Goal: Information Seeking & Learning: Understand process/instructions

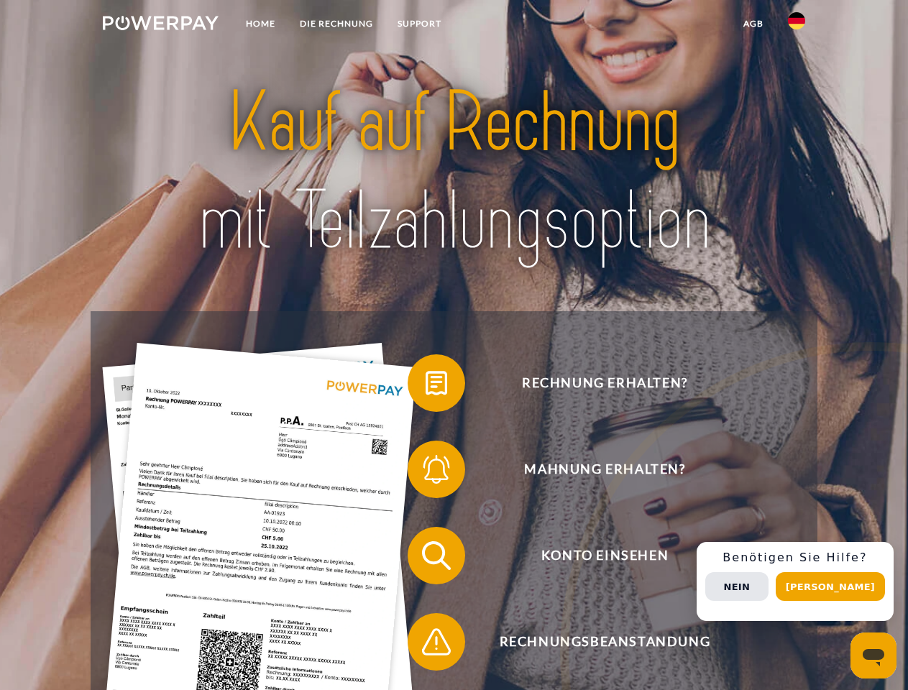
click at [160, 25] on img at bounding box center [161, 23] width 116 height 14
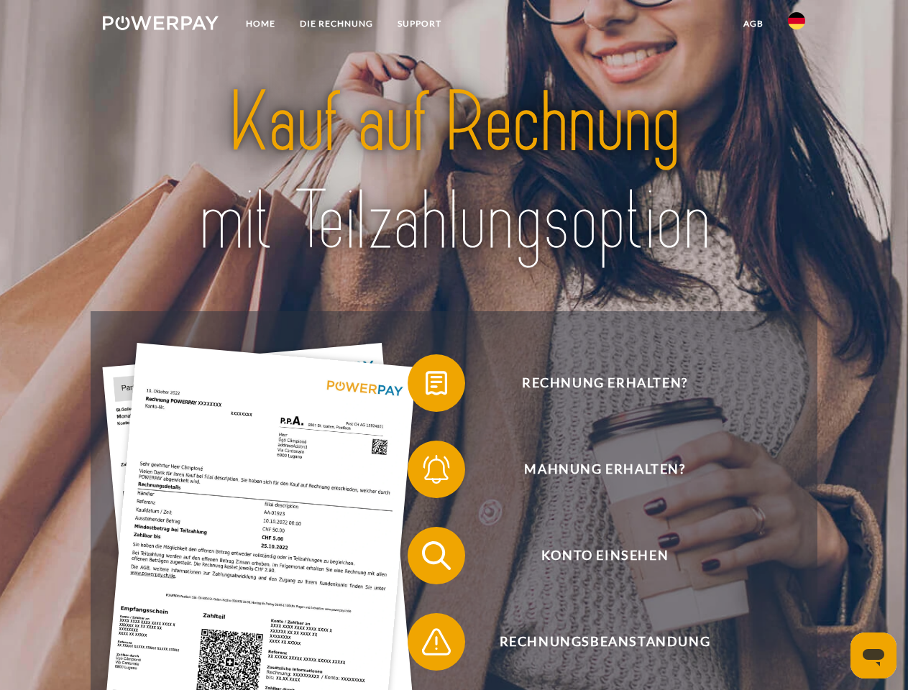
click at [796, 25] on img at bounding box center [796, 20] width 17 height 17
click at [752, 24] on link "agb" at bounding box center [753, 24] width 45 height 26
click at [425, 386] on span at bounding box center [415, 383] width 72 height 72
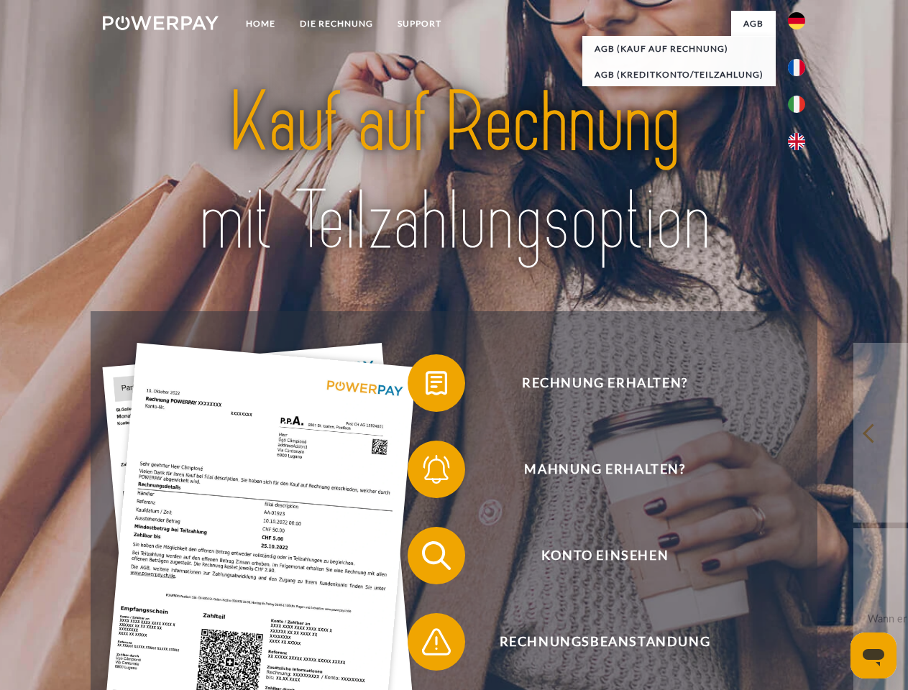
click at [425, 472] on span at bounding box center [415, 469] width 72 height 72
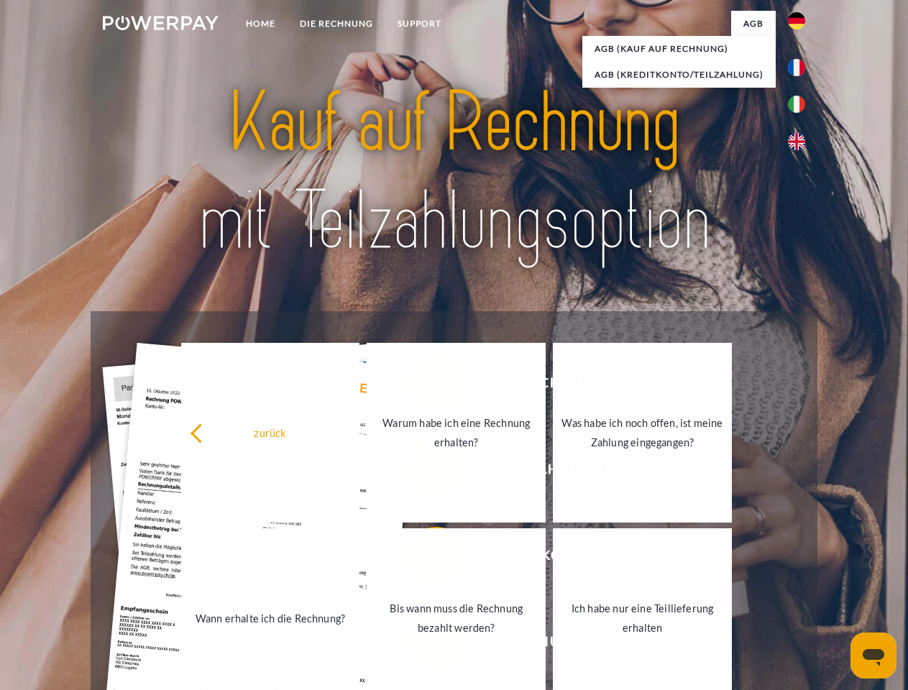
click at [425, 558] on link "Bis wann muss die Rechnung bezahlt werden?" at bounding box center [455, 618] width 179 height 180
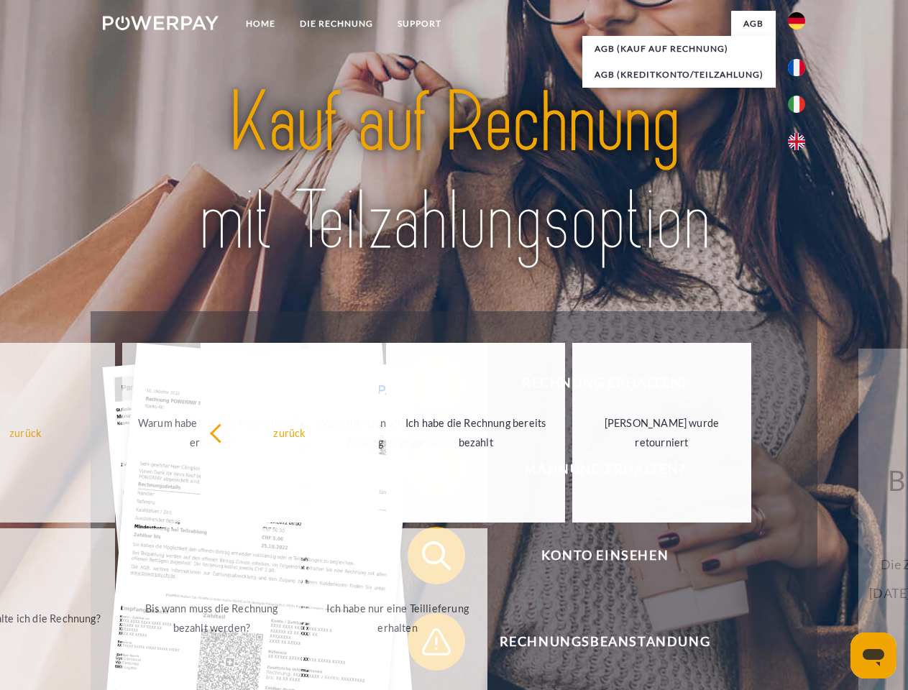
click at [425, 645] on span at bounding box center [415, 642] width 72 height 72
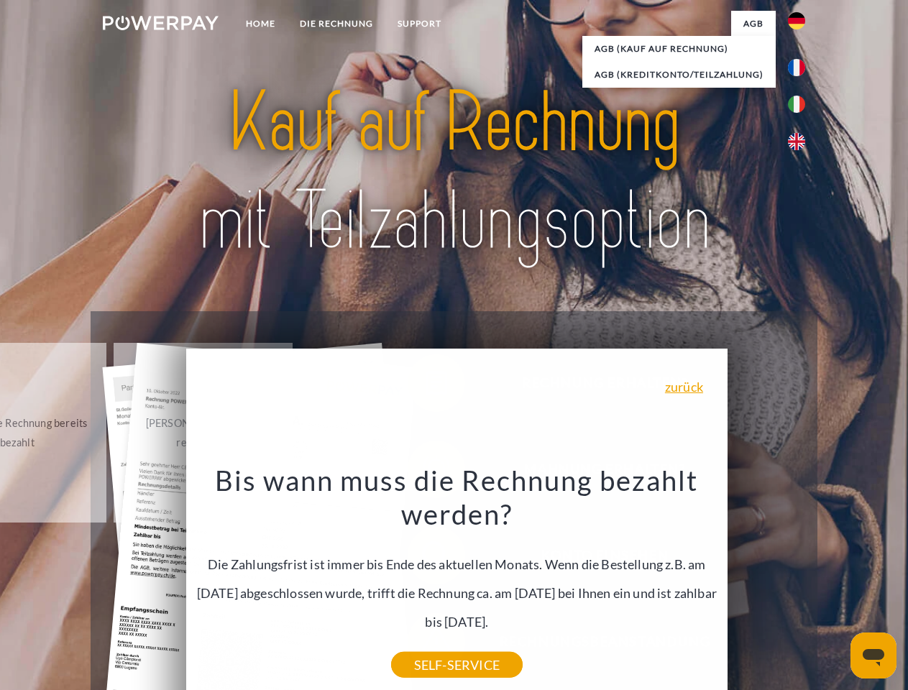
click at [800, 581] on div "Rechnung erhalten? Mahnung erhalten? Konto einsehen" at bounding box center [454, 598] width 726 height 575
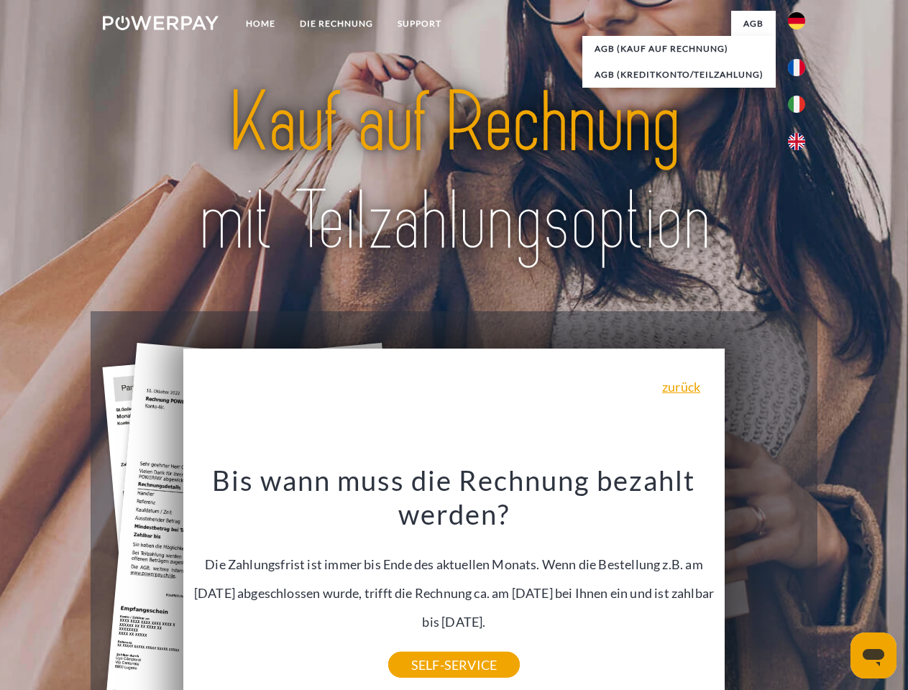
click at [765, 584] on span "Konto einsehen" at bounding box center [604, 555] width 352 height 57
click at [835, 586] on header "Home DIE RECHNUNG SUPPORT" at bounding box center [454, 496] width 908 height 992
